Goal: Ask a question

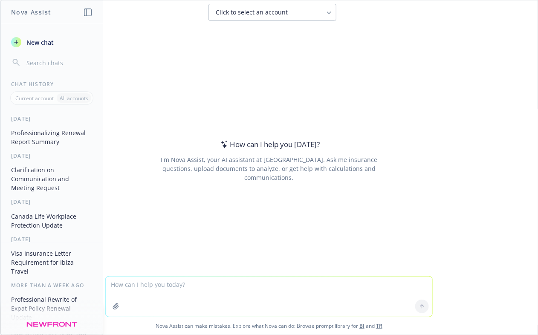
click at [262, 286] on textarea at bounding box center [269, 297] width 327 height 40
type textarea "What is the definition of a spouse in the [GEOGRAPHIC_DATA] in terms of insuran…"
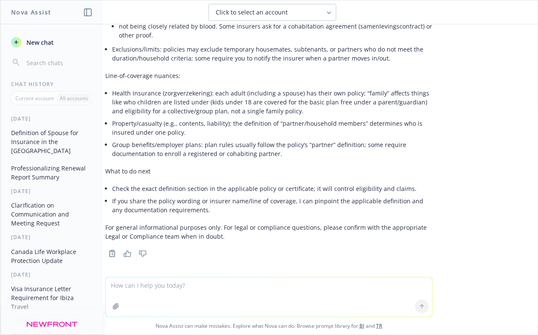
scroll to position [167, 0]
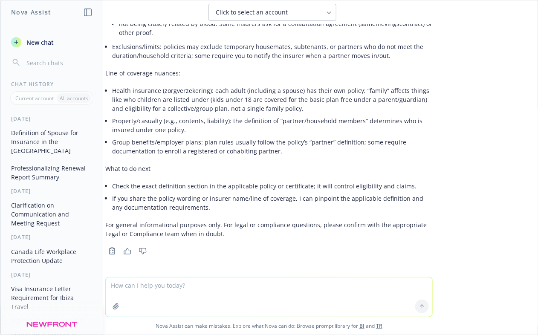
drag, startPoint x: 307, startPoint y: 235, endPoint x: 301, endPoint y: 231, distance: 7.7
click at [301, 231] on p "For general informational purposes only. For legal or compliance questions, ple…" at bounding box center [268, 229] width 327 height 18
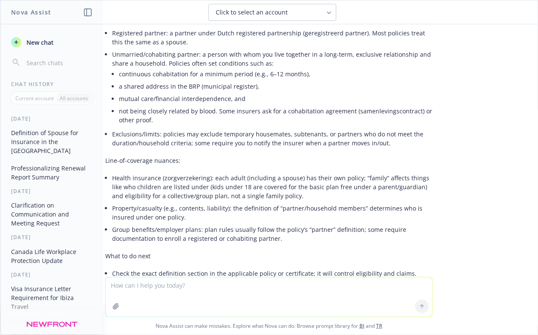
scroll to position [61, 0]
